Goal: Task Accomplishment & Management: Manage account settings

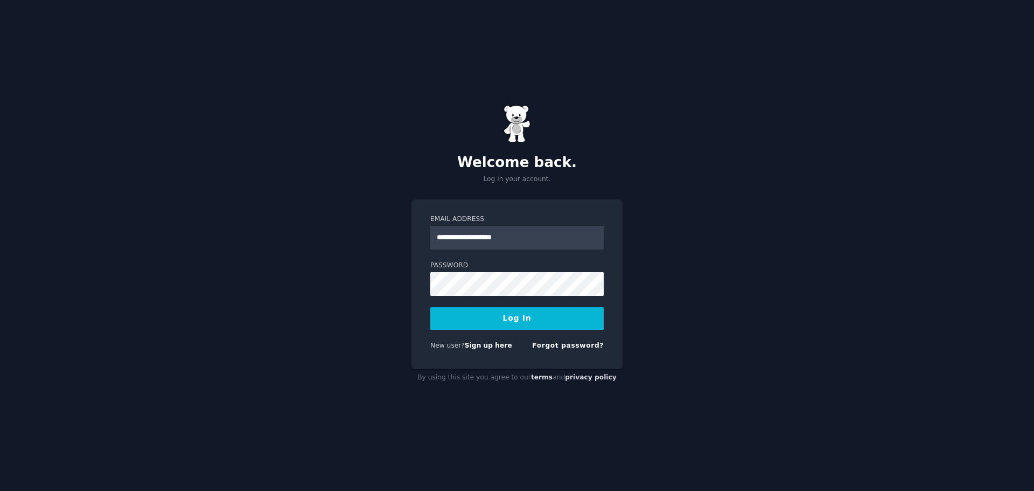
click at [533, 315] on button "Log In" at bounding box center [516, 318] width 173 height 23
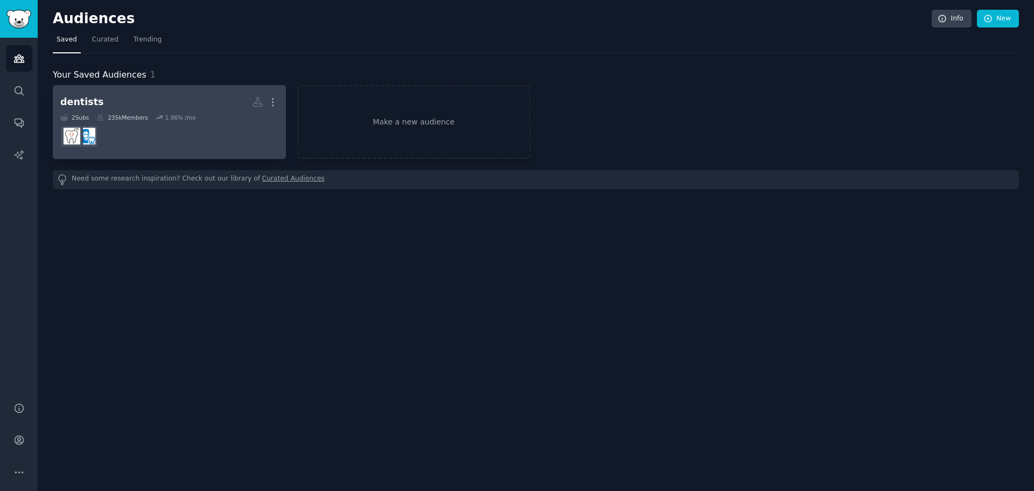
click at [200, 135] on dd at bounding box center [169, 136] width 218 height 30
